Goal: Task Accomplishment & Management: Manage account settings

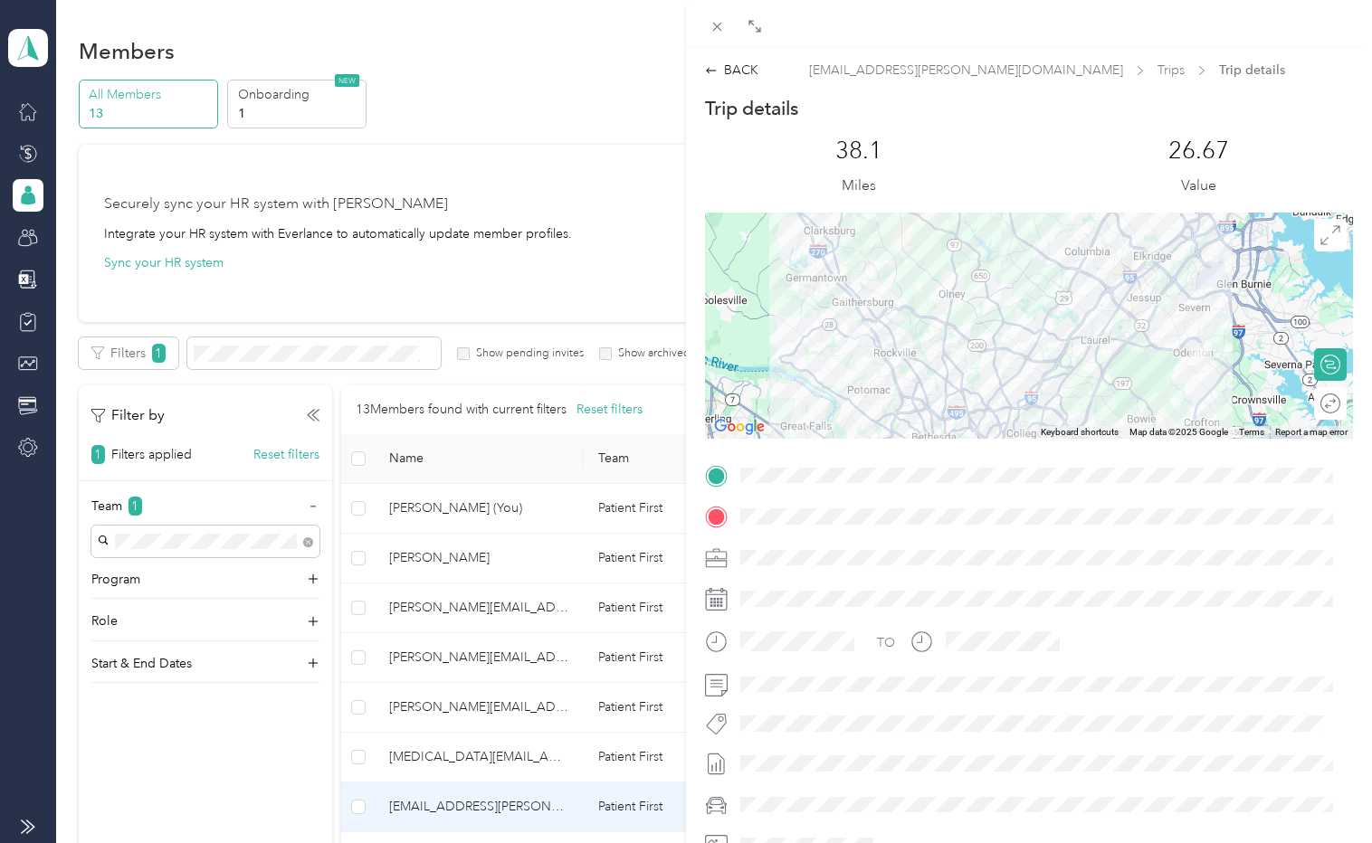
scroll to position [90, 0]
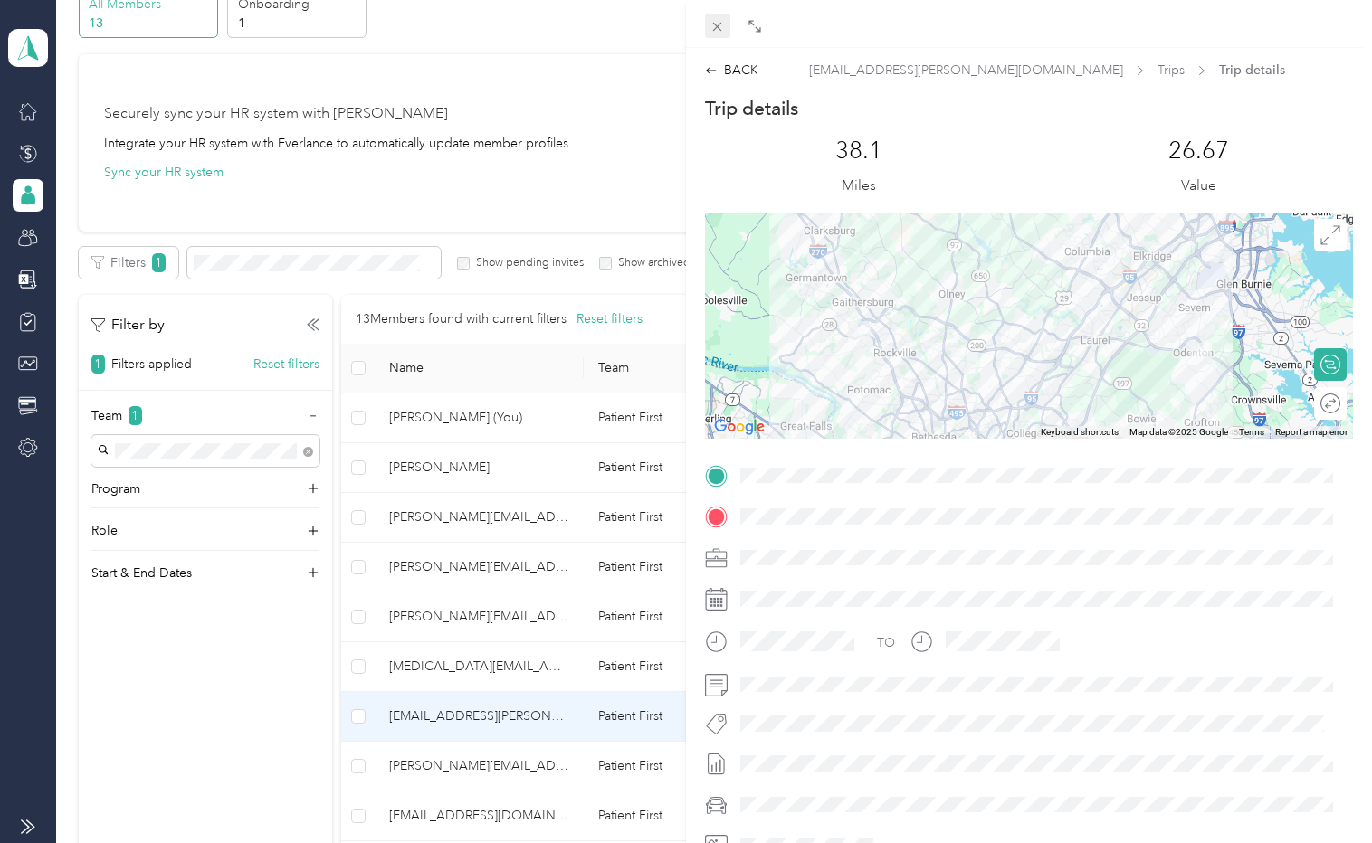
click at [714, 27] on icon at bounding box center [716, 26] width 15 height 15
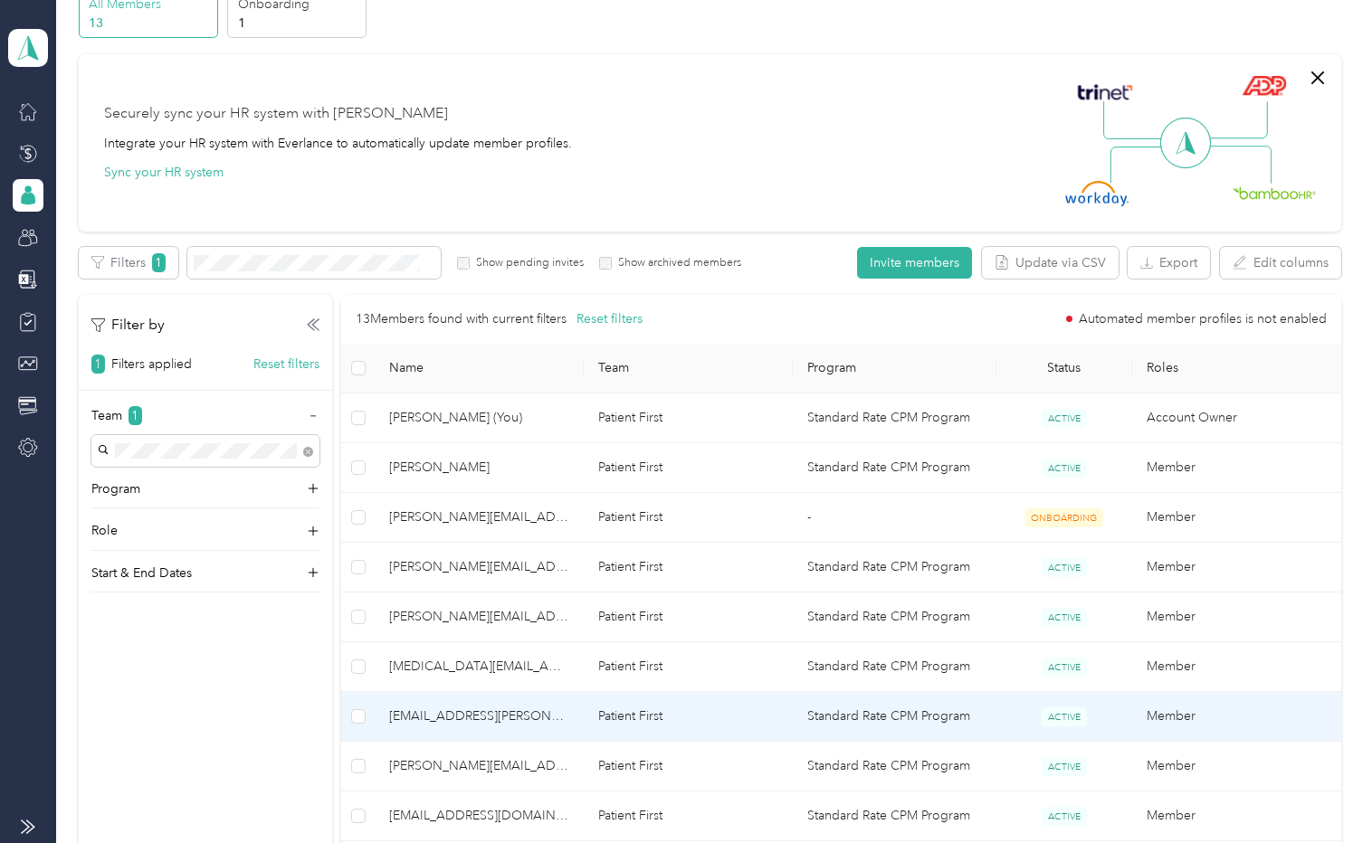
click at [451, 718] on span "[EMAIL_ADDRESS][PERSON_NAME][DOMAIN_NAME]" at bounding box center [479, 717] width 180 height 20
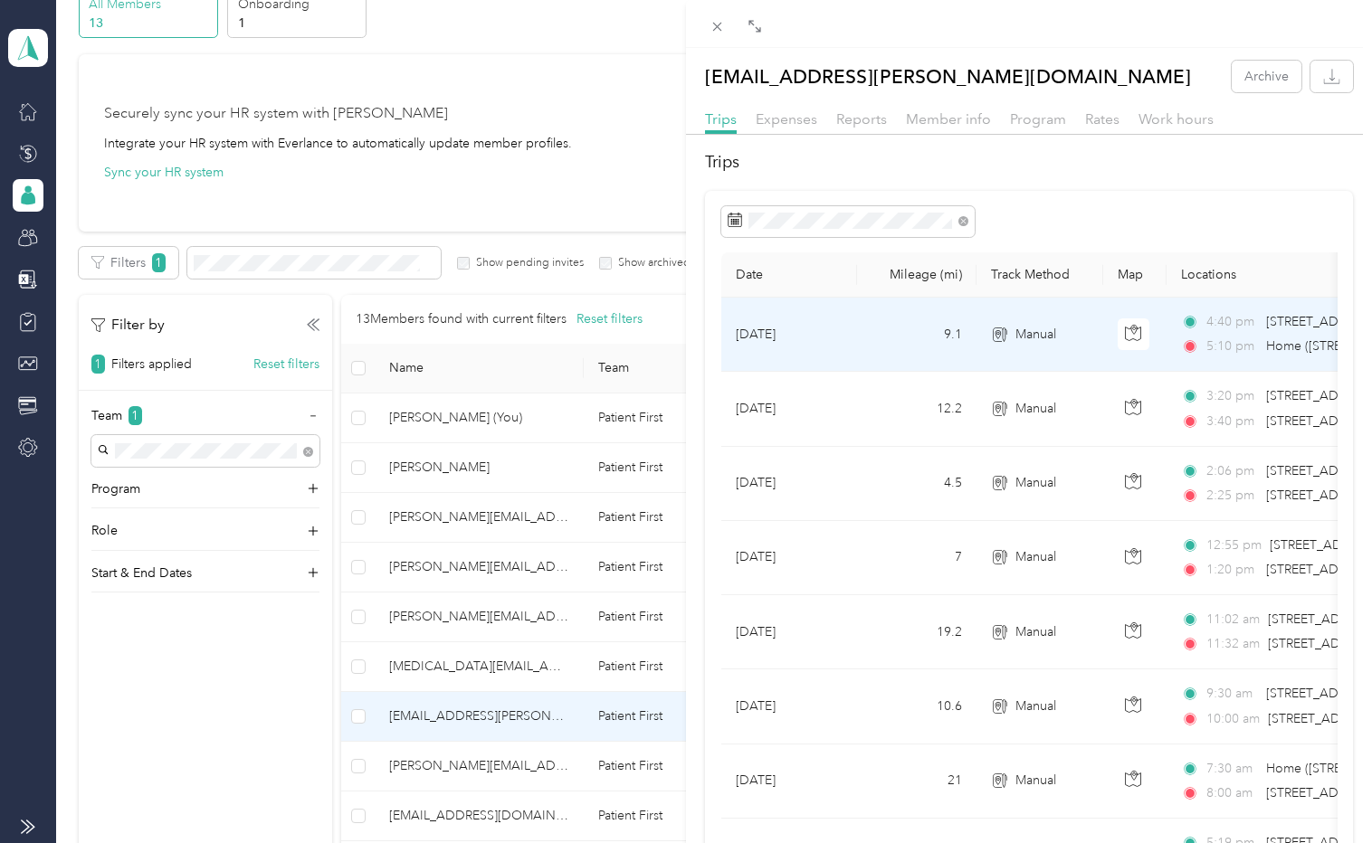
click at [754, 309] on td "[DATE]" at bounding box center [789, 335] width 136 height 74
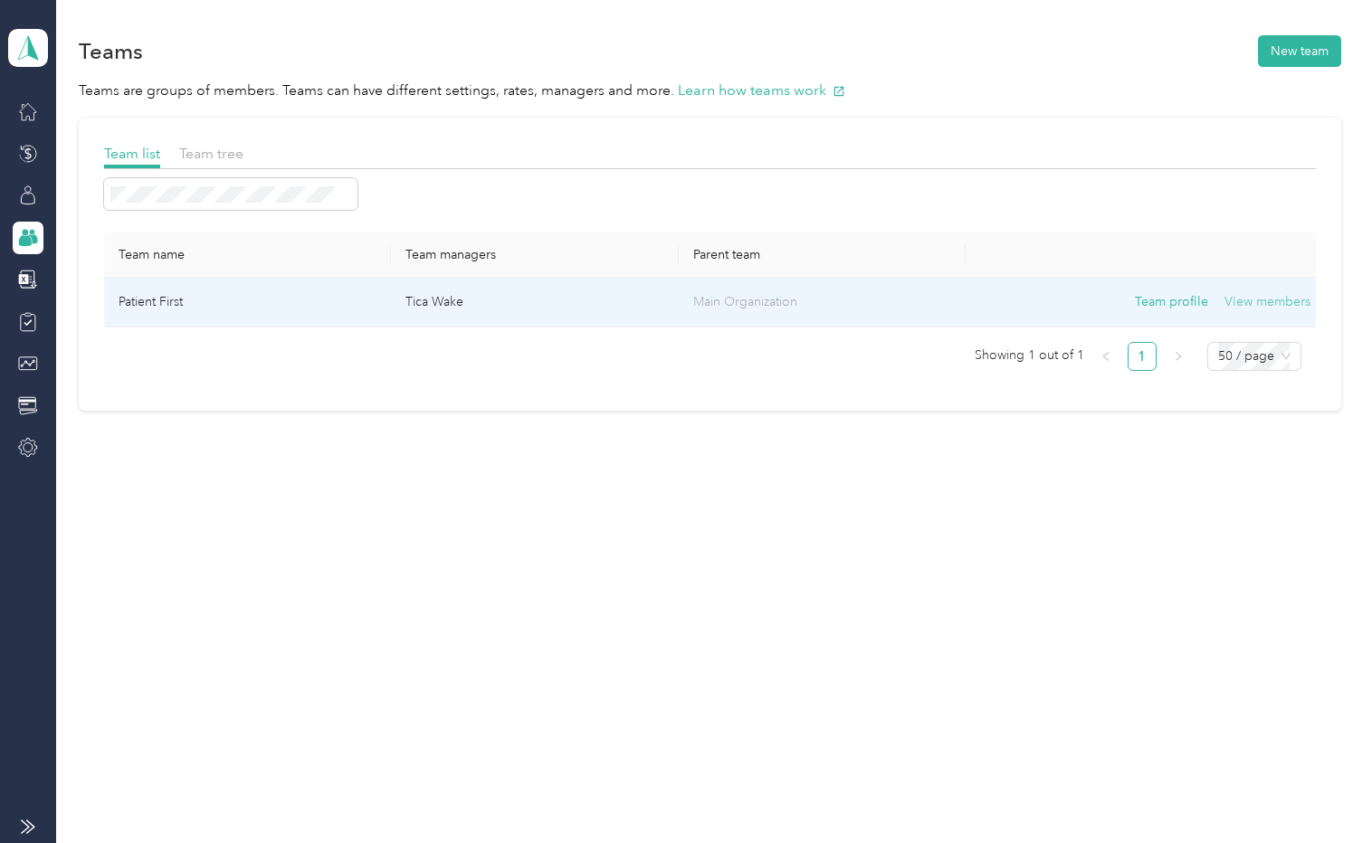
click at [1272, 300] on button "View members" at bounding box center [1267, 302] width 86 height 20
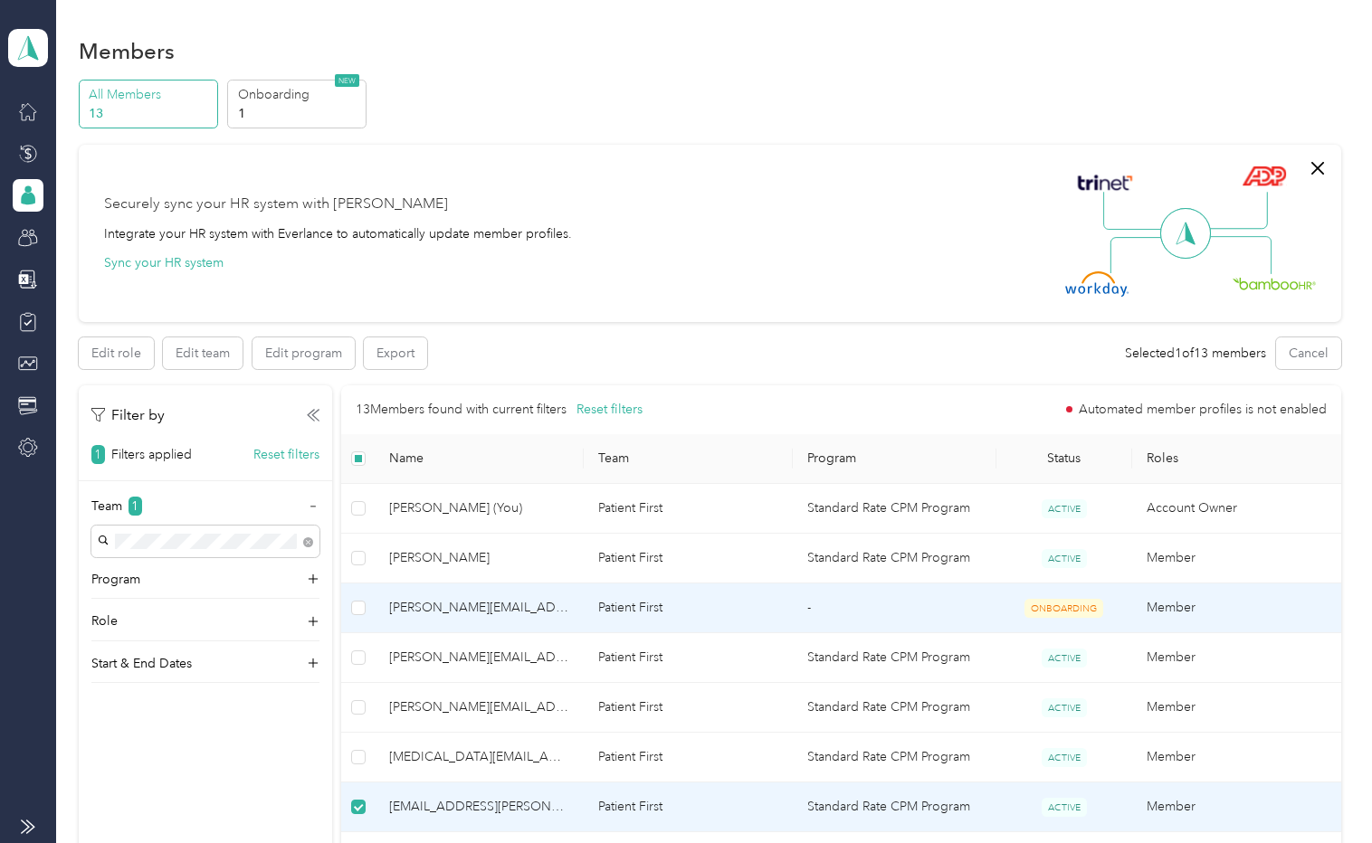
scroll to position [90, 0]
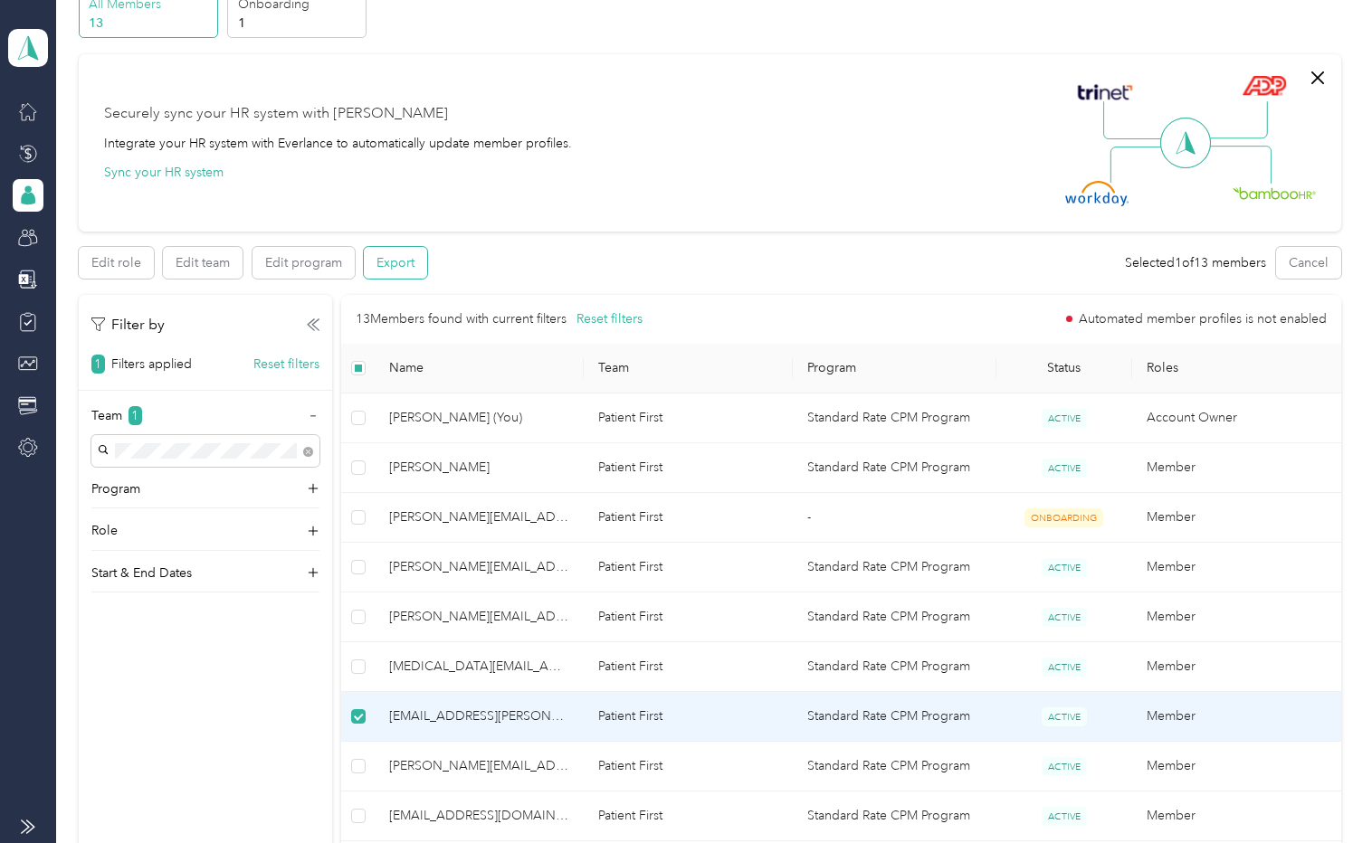
click at [405, 262] on button "Export" at bounding box center [395, 263] width 63 height 32
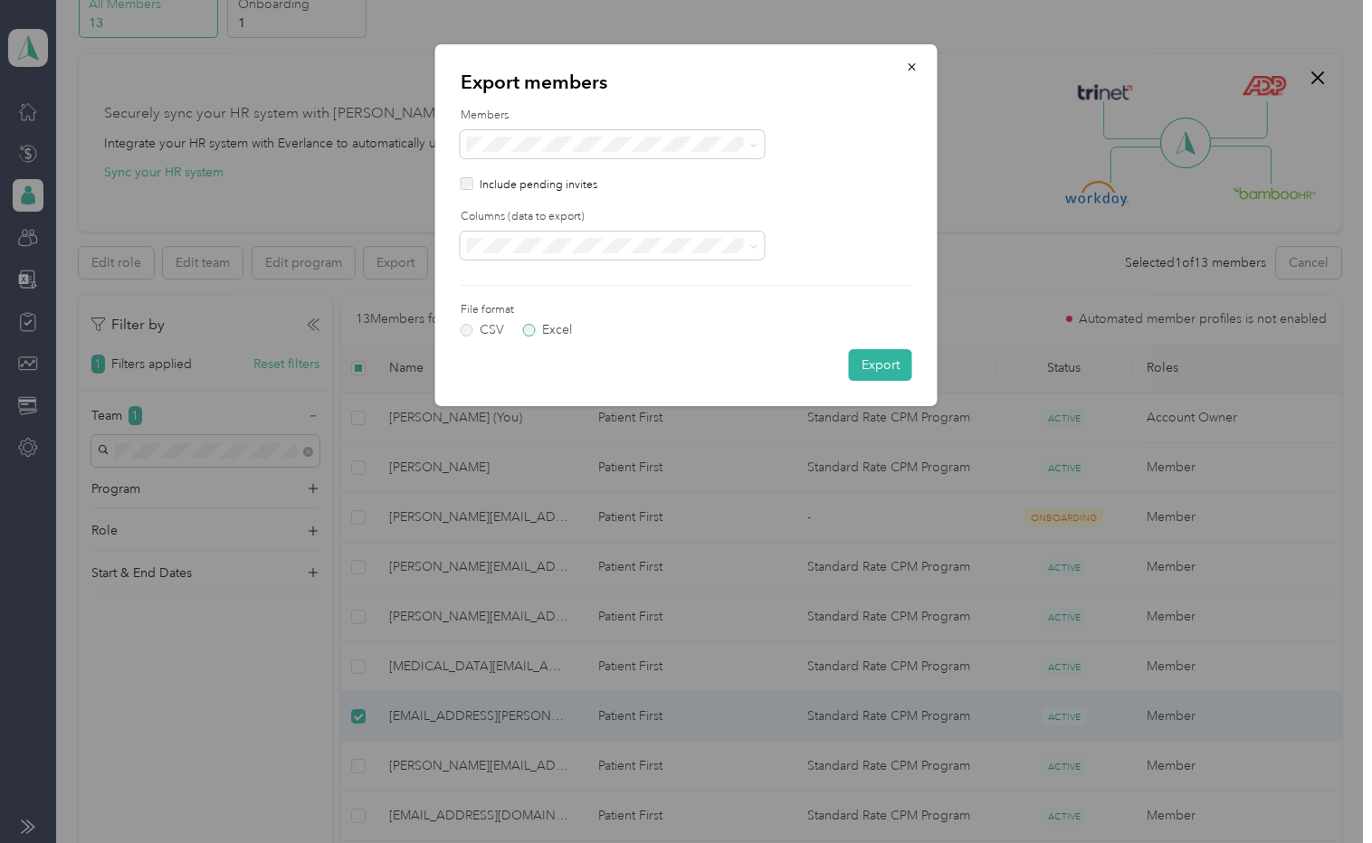
click at [528, 329] on label "Excel" at bounding box center [547, 330] width 49 height 13
click at [896, 362] on button "Export" at bounding box center [880, 365] width 63 height 32
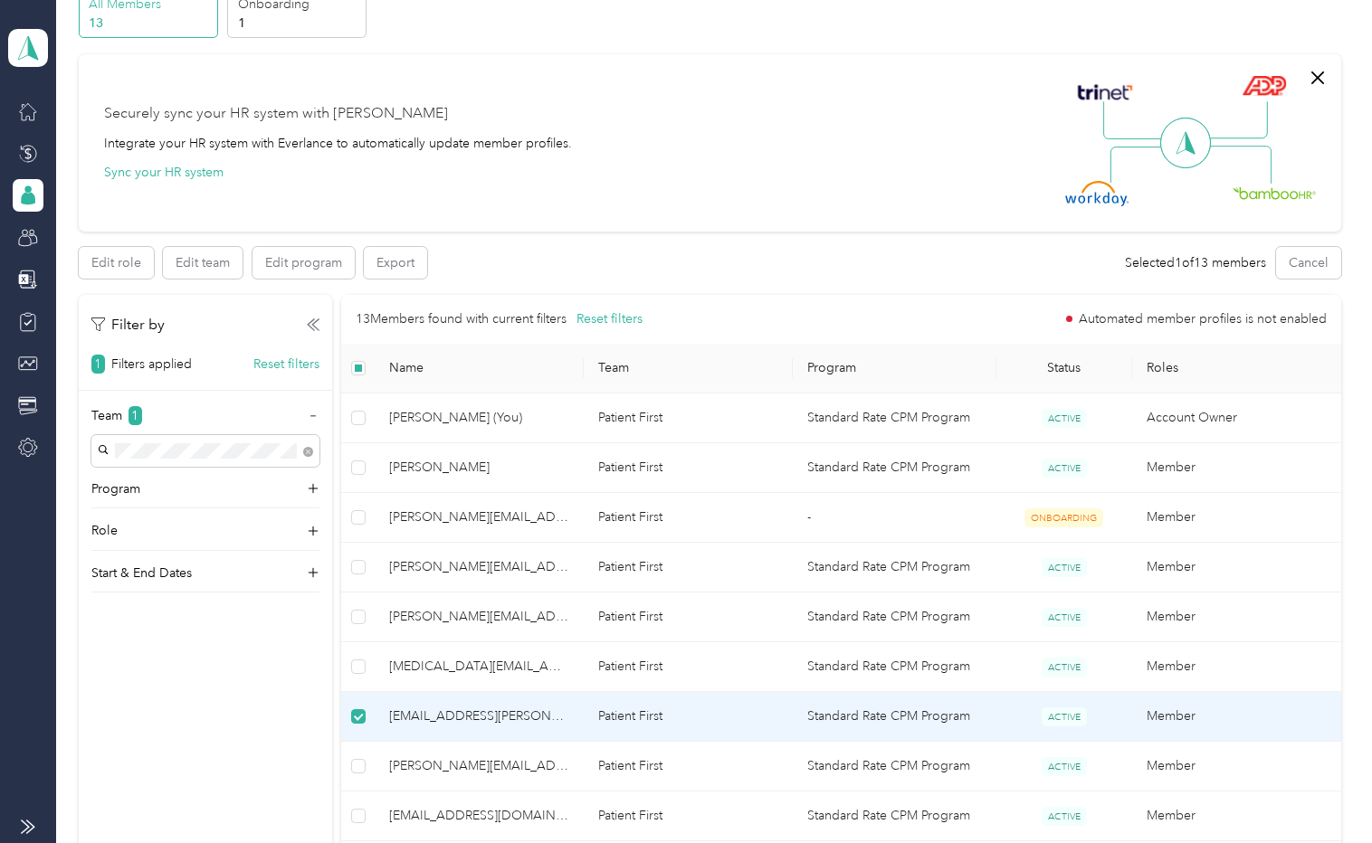
click at [498, 719] on span "[EMAIL_ADDRESS][PERSON_NAME][DOMAIN_NAME]" at bounding box center [479, 717] width 180 height 20
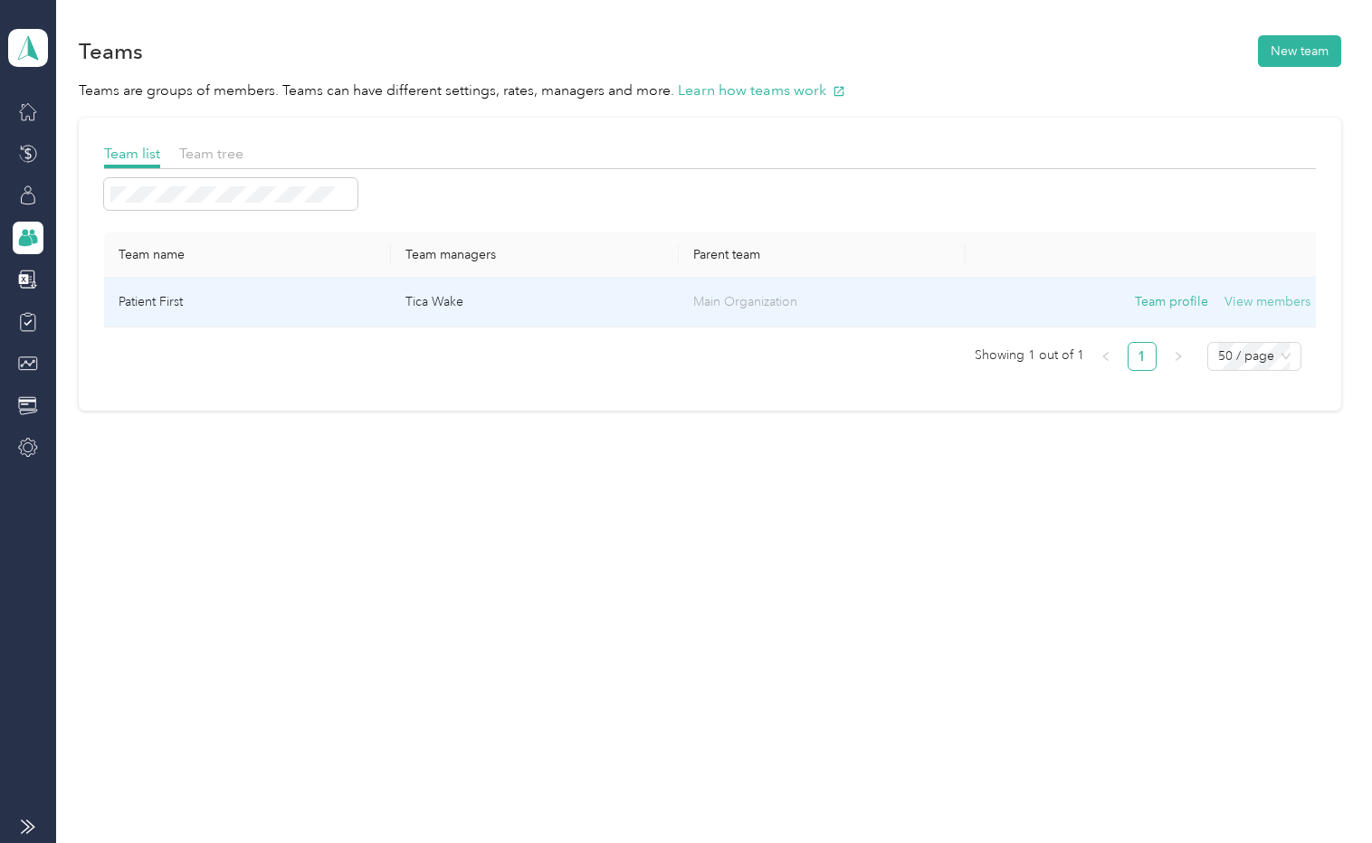
click at [1256, 292] on button "View members" at bounding box center [1267, 302] width 86 height 20
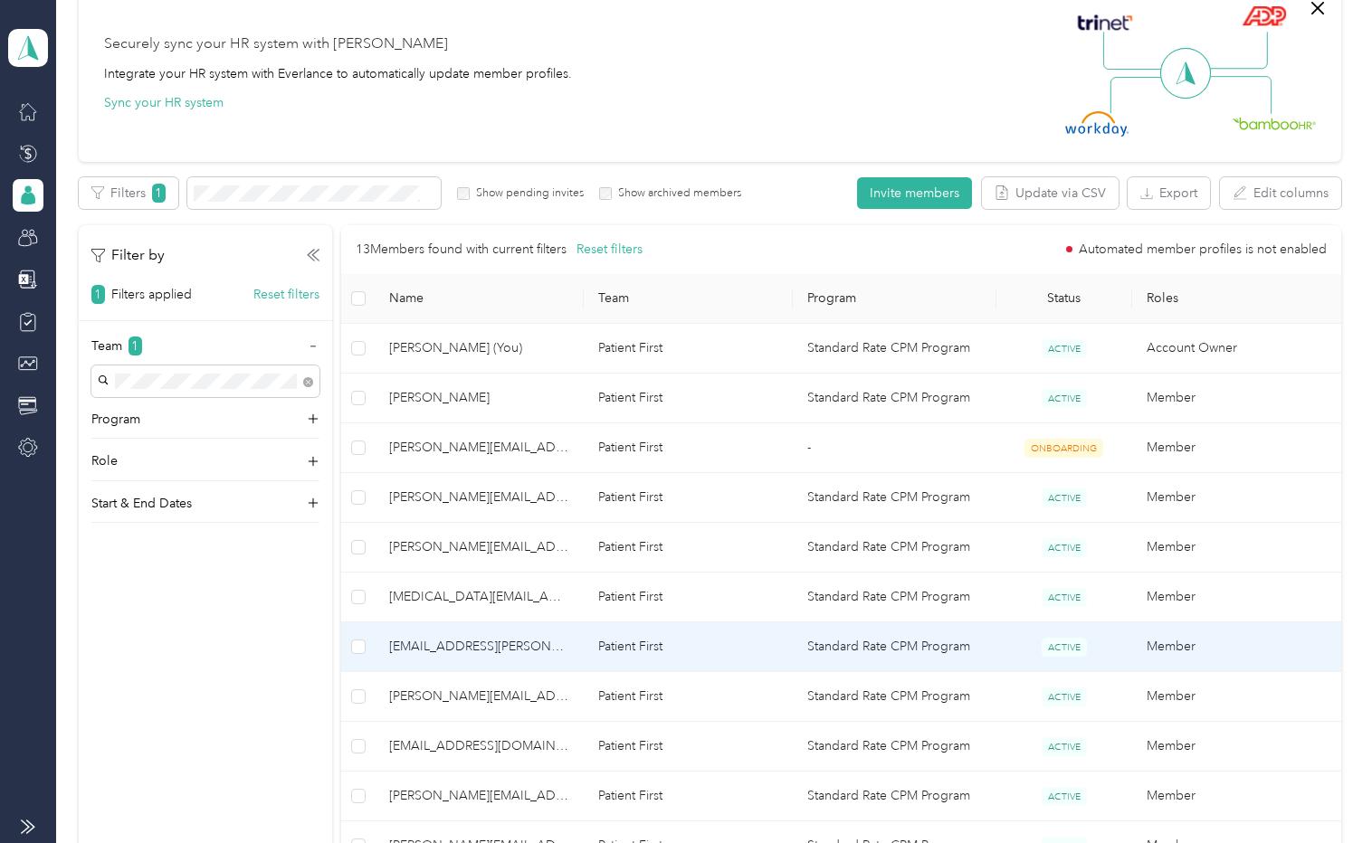
scroll to position [181, 0]
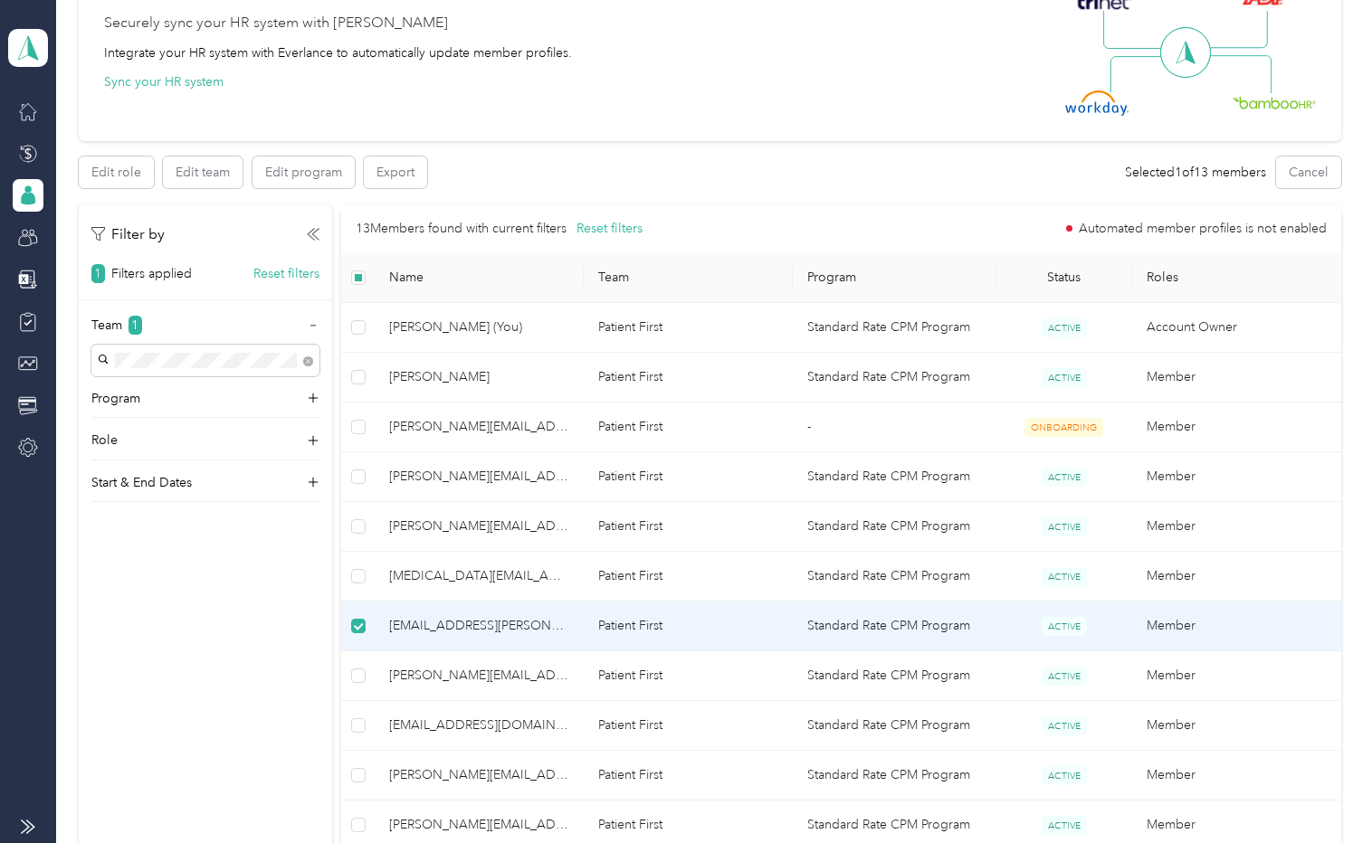
click at [517, 623] on span "[EMAIL_ADDRESS][PERSON_NAME][DOMAIN_NAME]" at bounding box center [479, 626] width 180 height 20
click at [929, 635] on td "Standard Rate CPM Program" at bounding box center [895, 627] width 204 height 50
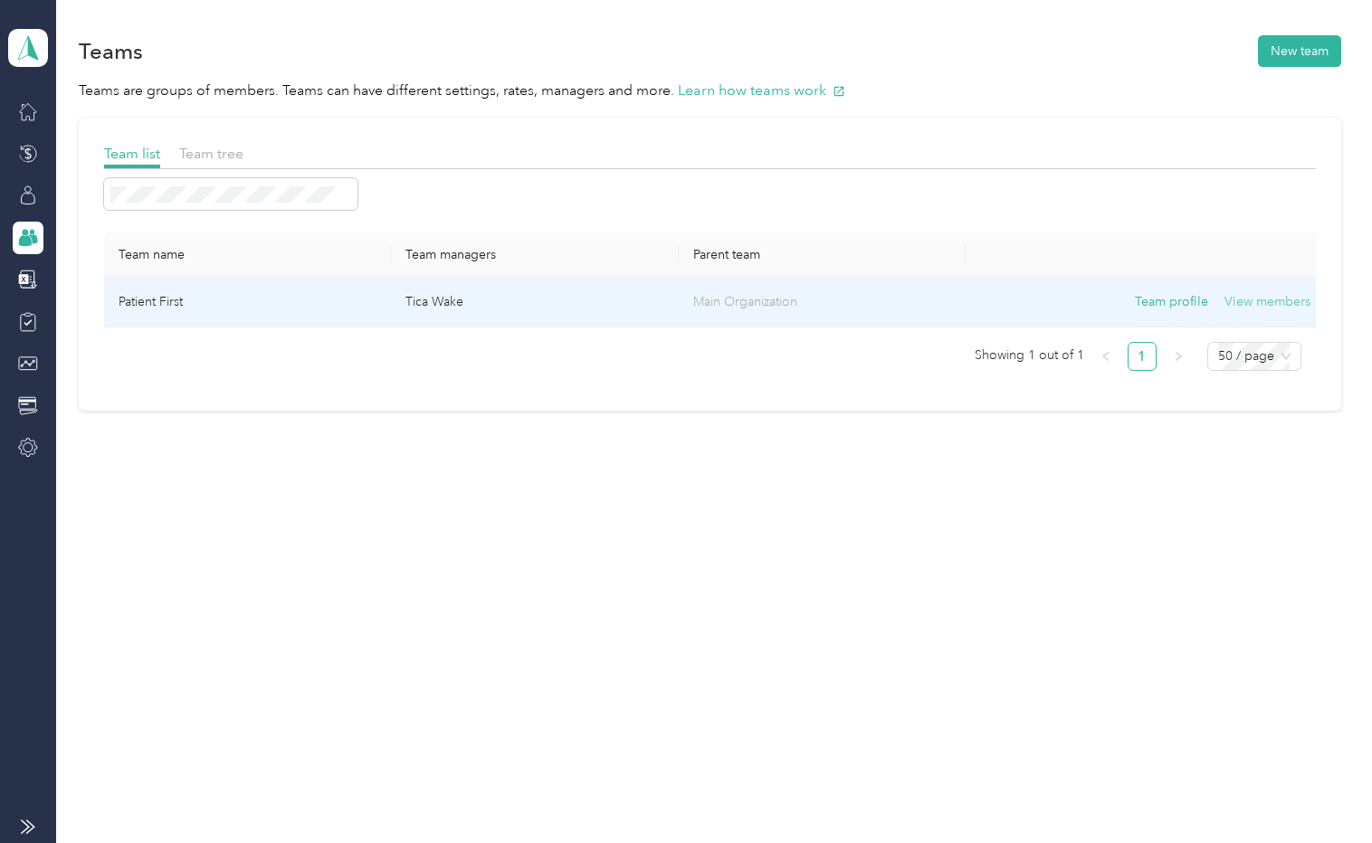
click at [1256, 302] on button "View members" at bounding box center [1267, 302] width 86 height 20
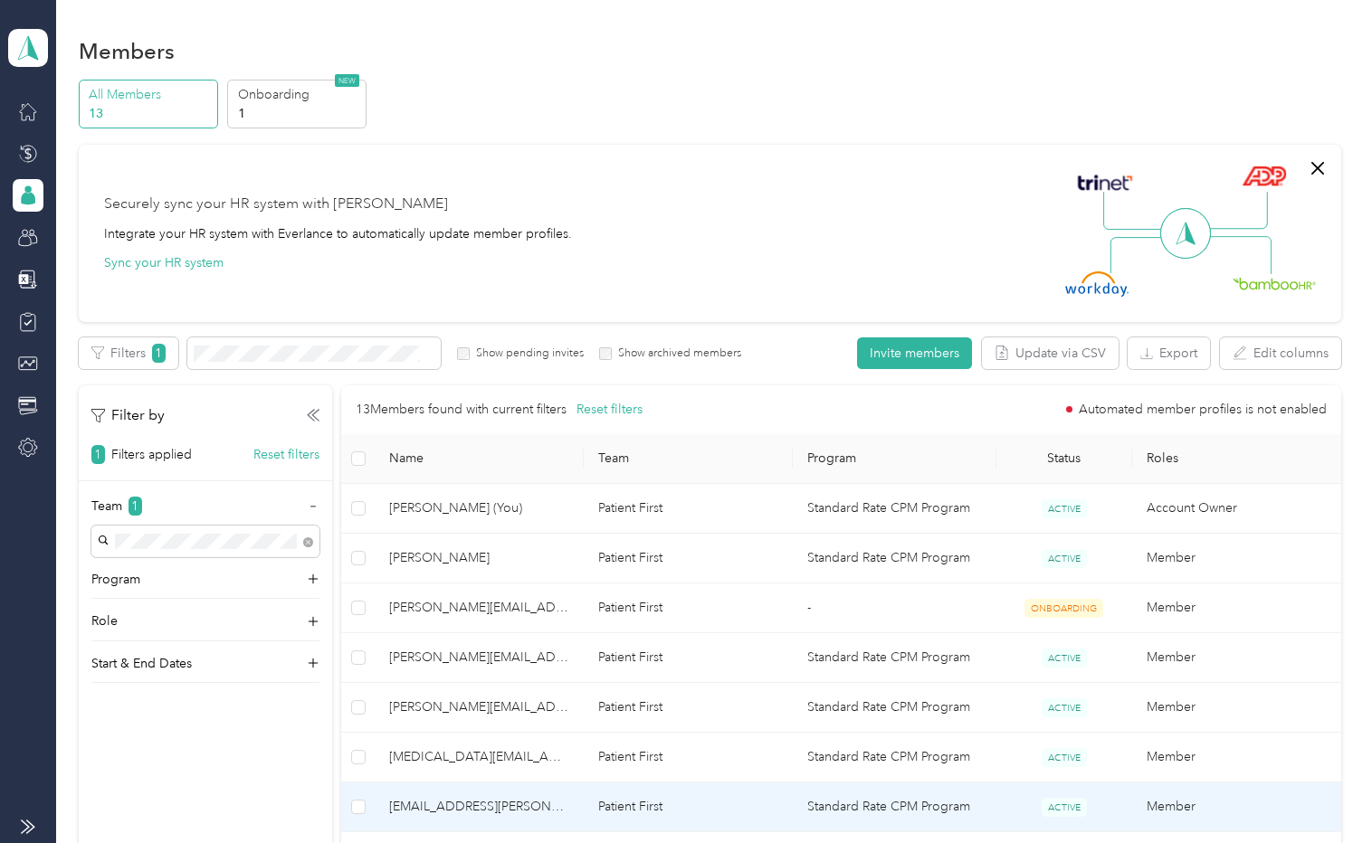
click at [455, 801] on span "[EMAIL_ADDRESS][PERSON_NAME][DOMAIN_NAME]" at bounding box center [479, 807] width 180 height 20
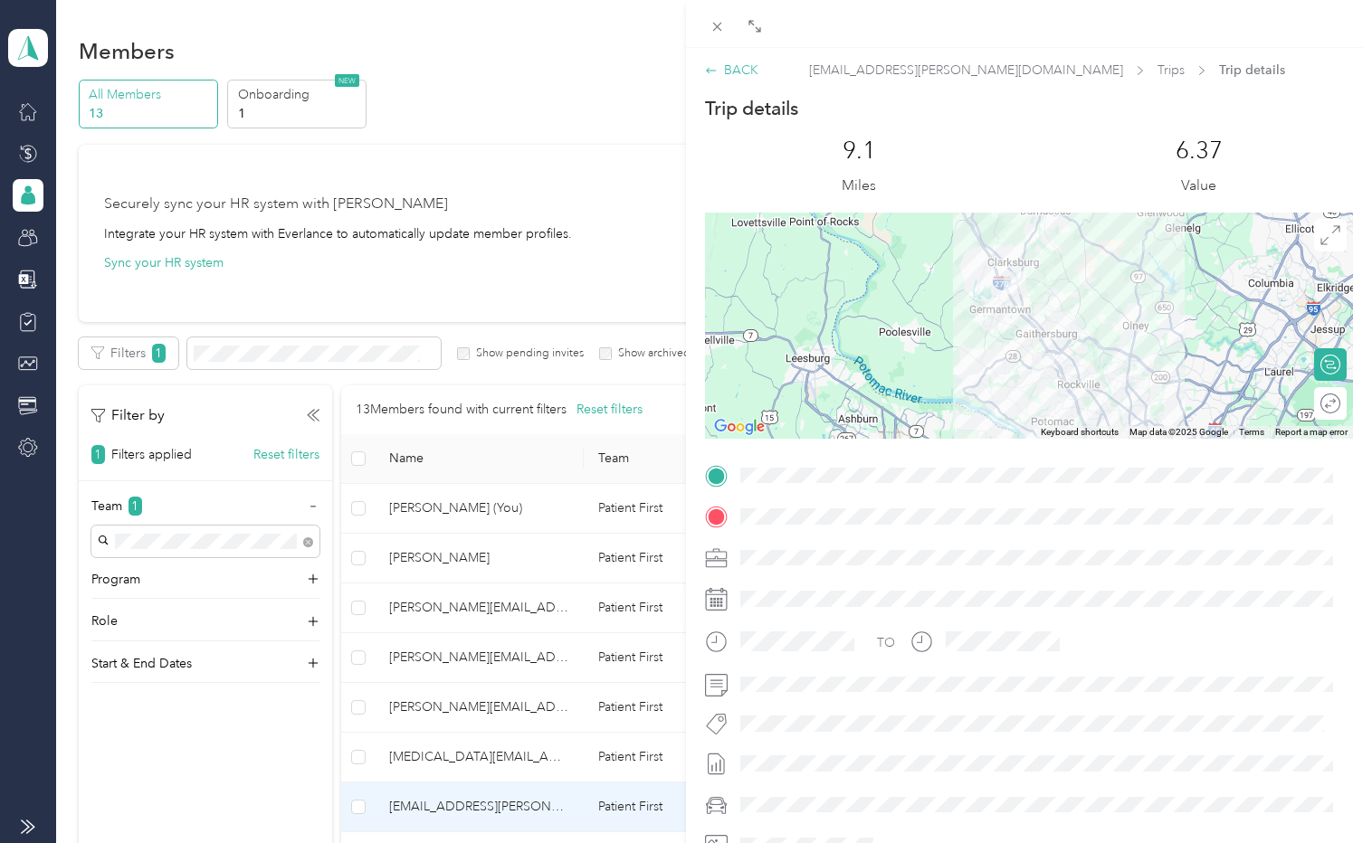
click at [738, 71] on div "BACK" at bounding box center [731, 70] width 53 height 19
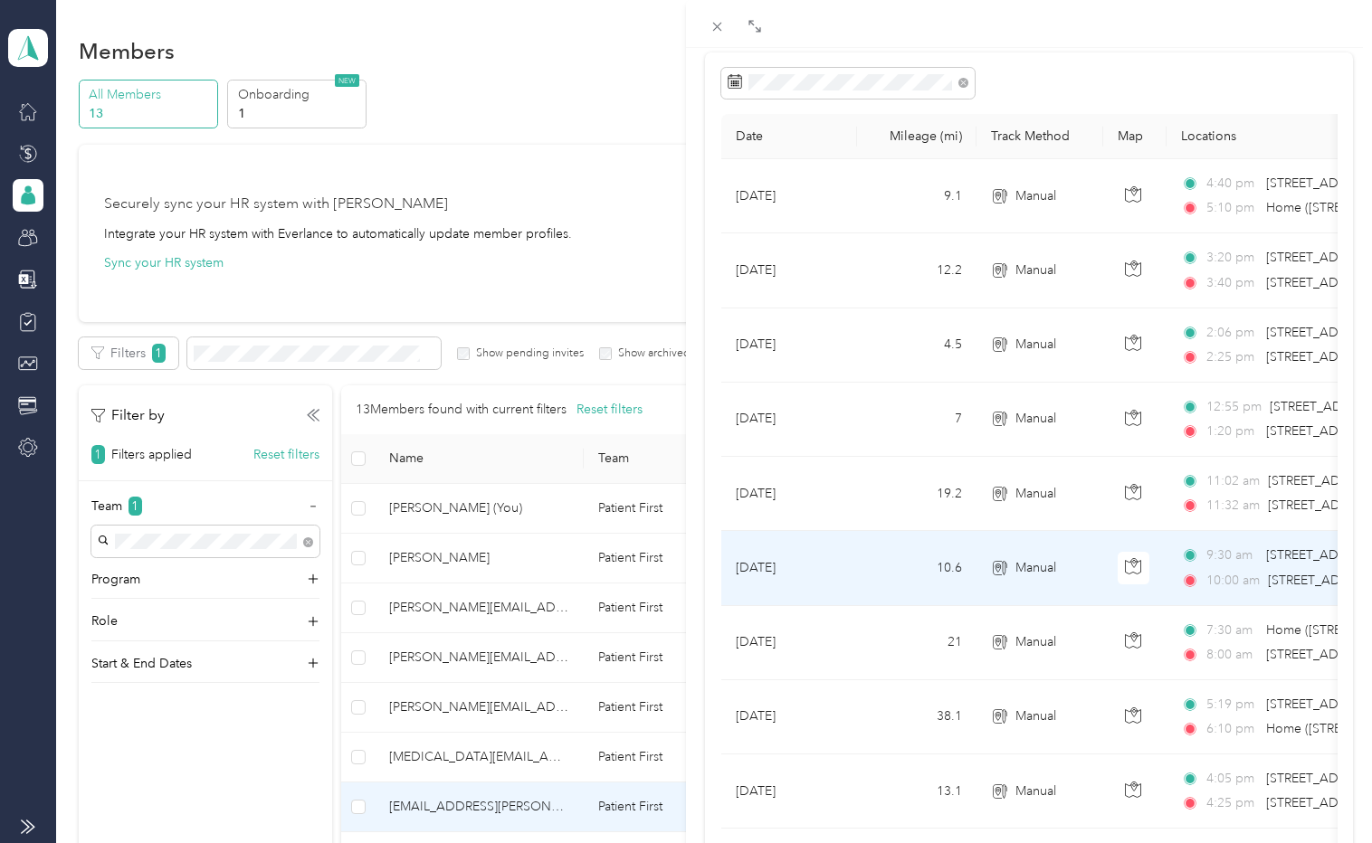
scroll to position [181, 0]
